Goal: Task Accomplishment & Management: Use online tool/utility

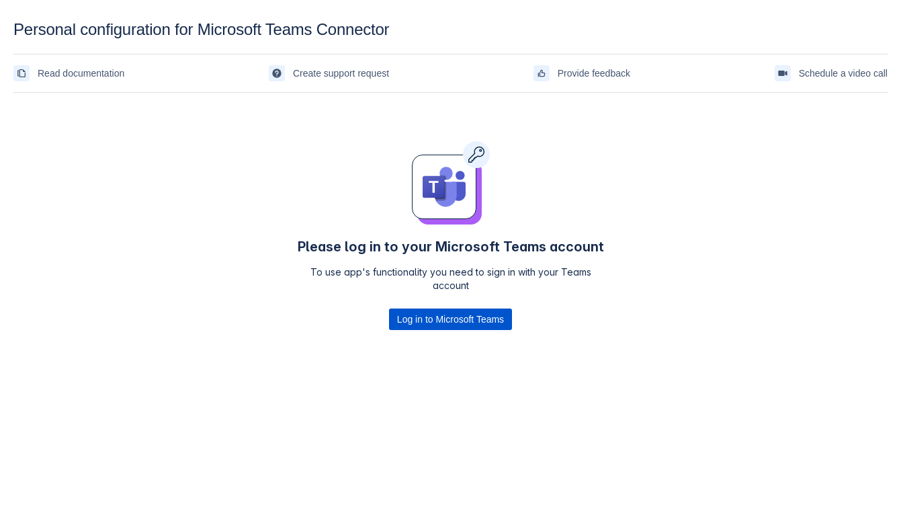
click at [407, 313] on span "Log in to Microsoft Teams" at bounding box center [450, 319] width 107 height 22
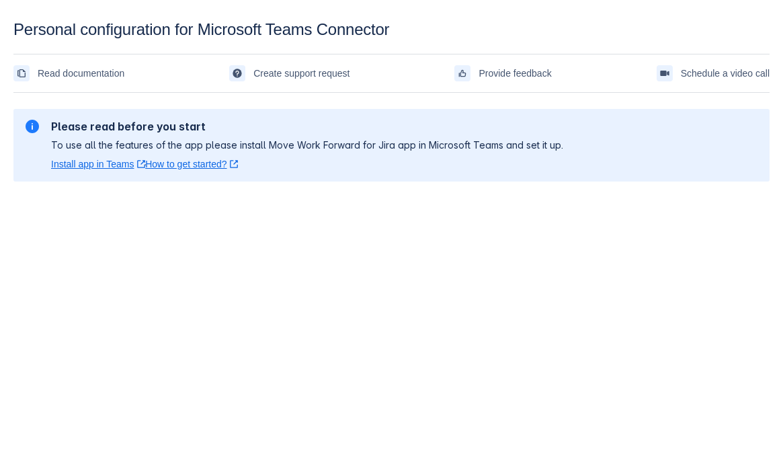
click at [199, 208] on body "Personal configuration for Microsoft Teams Connector Read documentation Create …" at bounding box center [391, 252] width 783 height 464
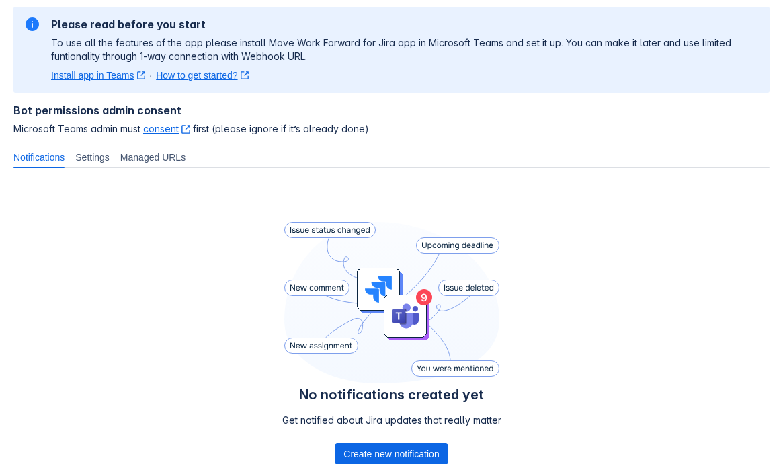
scroll to position [194, 0]
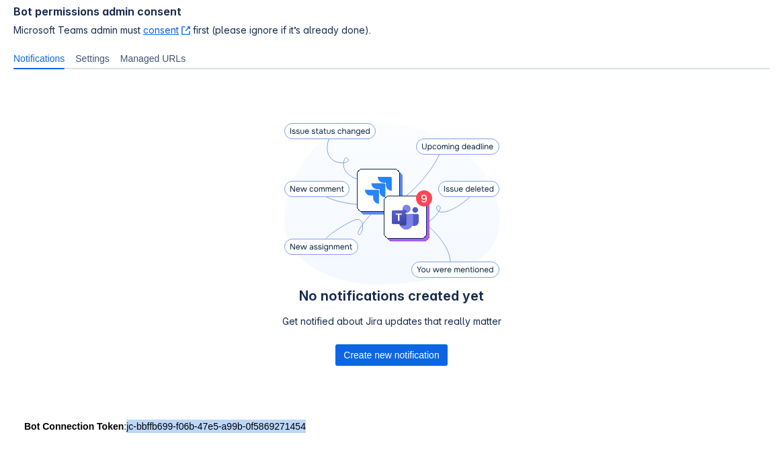
drag, startPoint x: 124, startPoint y: 425, endPoint x: 329, endPoint y: 429, distance: 205.7
click at [329, 429] on div "Bot Connection Token : jc-bbffb699-f06b-47e5-a99b-0f5869271454" at bounding box center [391, 425] width 734 height 13
copy div "jc-bbffb699-f06b-47e5-a99b-0f5869271454"
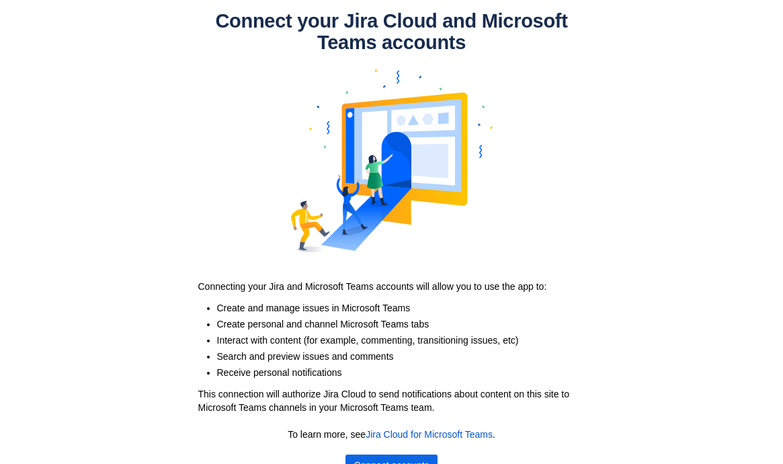
scroll to position [23, 0]
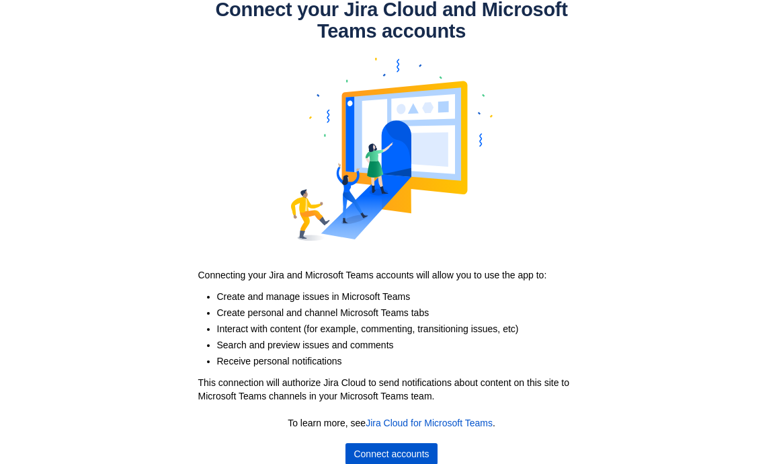
click at [374, 450] on span "Connect accounts" at bounding box center [390, 454] width 75 height 22
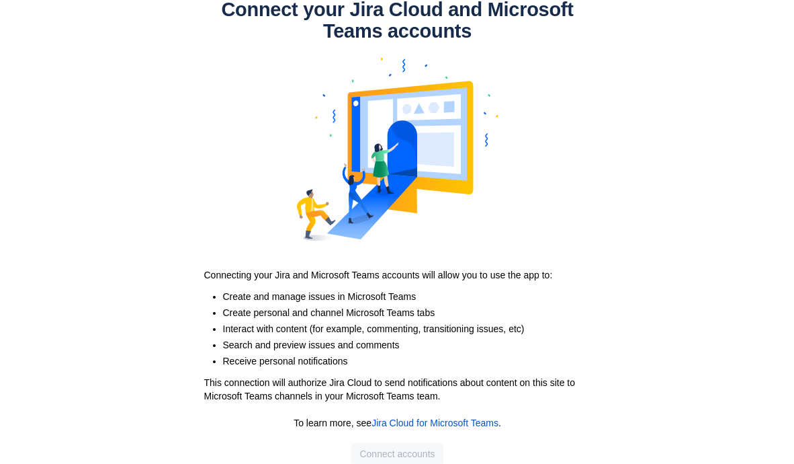
scroll to position [0, 0]
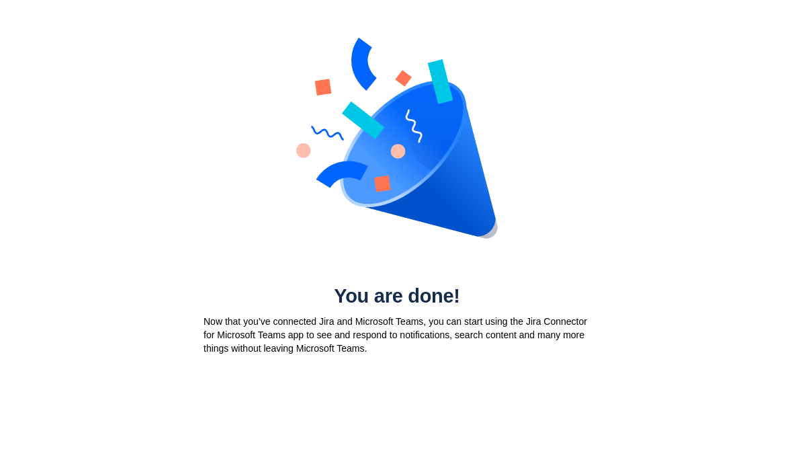
click at [734, 325] on div "You are done! Now that you’ve connected Jira and Microsoft Teams, you can start…" at bounding box center [397, 181] width 794 height 363
